Goal: Navigation & Orientation: Find specific page/section

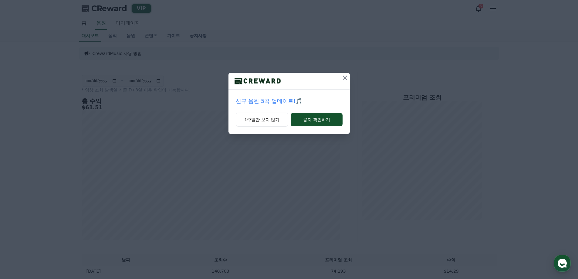
click at [349, 79] on button at bounding box center [345, 78] width 10 height 10
click at [344, 78] on icon at bounding box center [344, 77] width 7 height 7
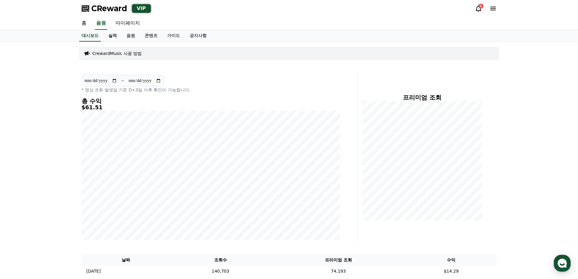
click at [117, 38] on link "실적" at bounding box center [112, 36] width 18 height 12
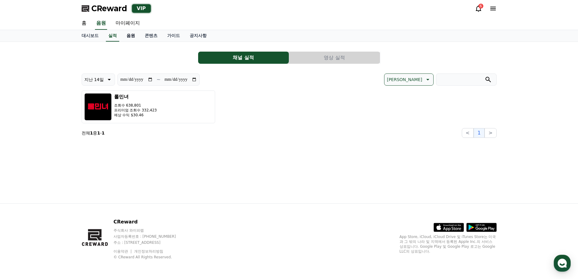
click at [131, 36] on link "음원" at bounding box center [131, 36] width 18 height 12
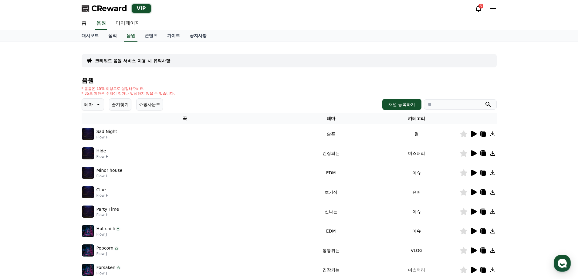
click at [108, 37] on link "실적" at bounding box center [112, 36] width 18 height 12
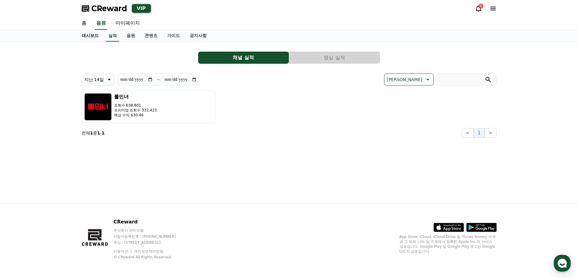
click at [91, 39] on link "대시보드" at bounding box center [90, 36] width 27 height 12
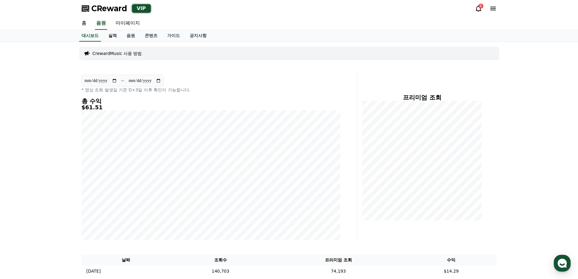
click at [112, 36] on link "실적" at bounding box center [112, 36] width 18 height 12
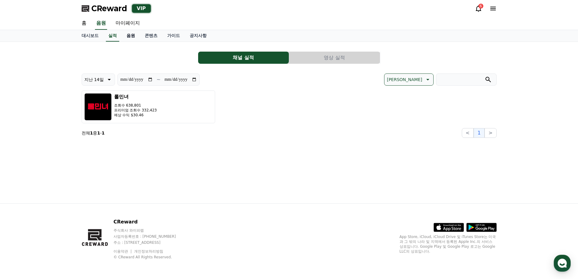
click at [132, 39] on link "음원" at bounding box center [131, 36] width 18 height 12
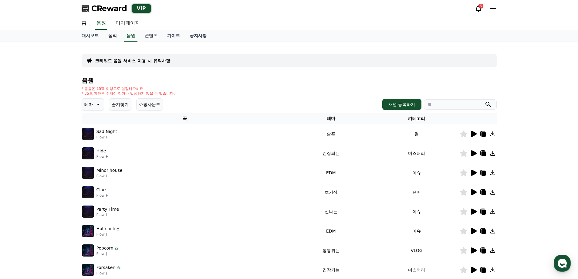
click at [112, 37] on link "실적" at bounding box center [112, 36] width 18 height 12
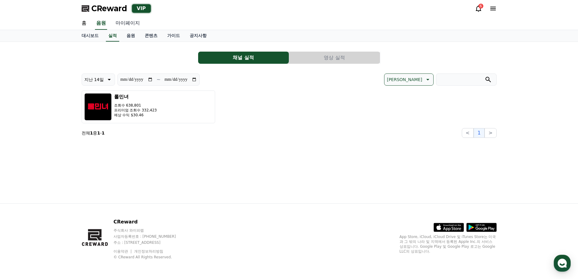
click at [125, 20] on link "마이페이지" at bounding box center [128, 23] width 34 height 13
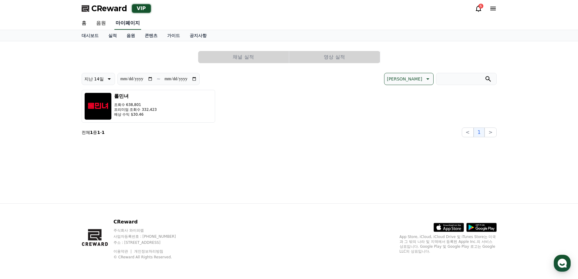
select select "**********"
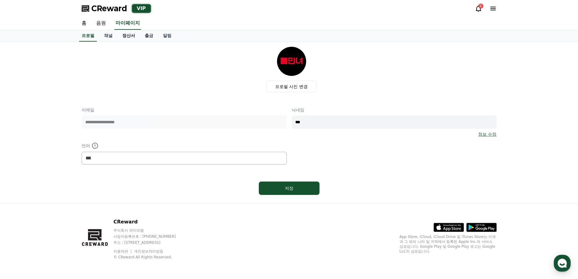
click at [123, 37] on link "정산서" at bounding box center [128, 36] width 22 height 12
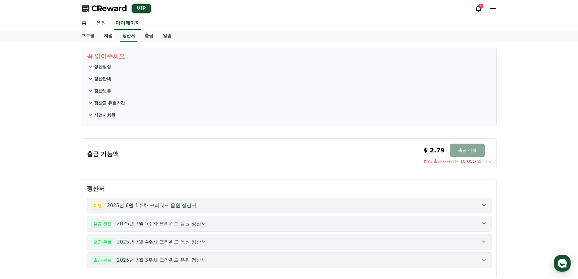
click at [108, 38] on link "채널" at bounding box center [108, 36] width 18 height 12
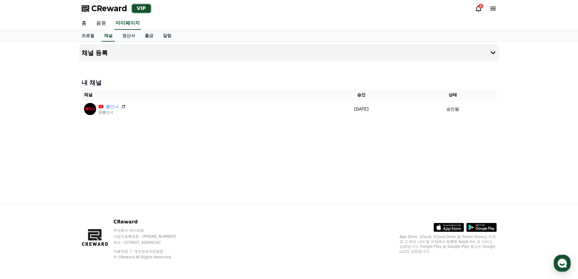
click at [126, 44] on div "채널 등록 내 채널 채널 승인 상태 롤민녀 @롤민녀 [DATE] 07-15 승인됨" at bounding box center [289, 122] width 425 height 161
click at [131, 46] on button "채널 등록" at bounding box center [289, 52] width 420 height 17
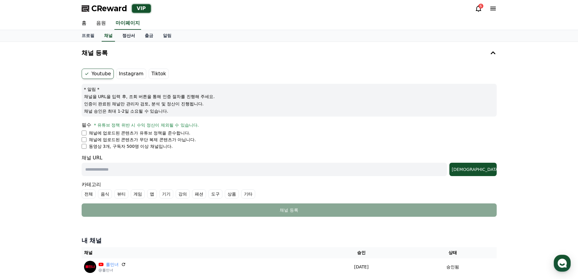
click at [123, 38] on link "정산서" at bounding box center [128, 36] width 22 height 12
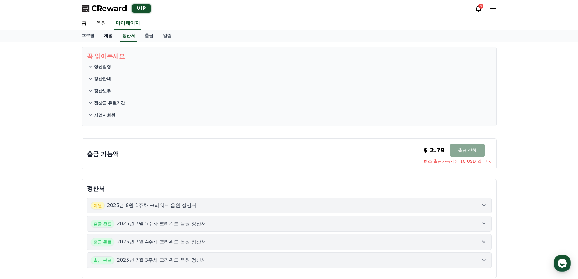
click at [109, 39] on link "채널" at bounding box center [108, 36] width 18 height 12
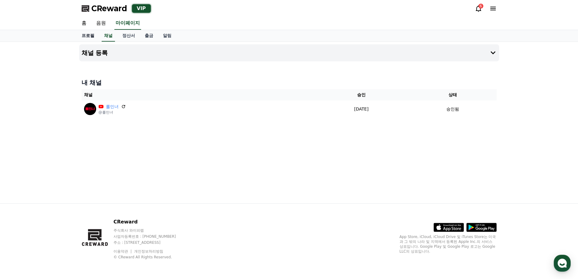
click at [91, 38] on link "프로필" at bounding box center [88, 36] width 22 height 12
select select "**********"
